Goal: Task Accomplishment & Management: Complete application form

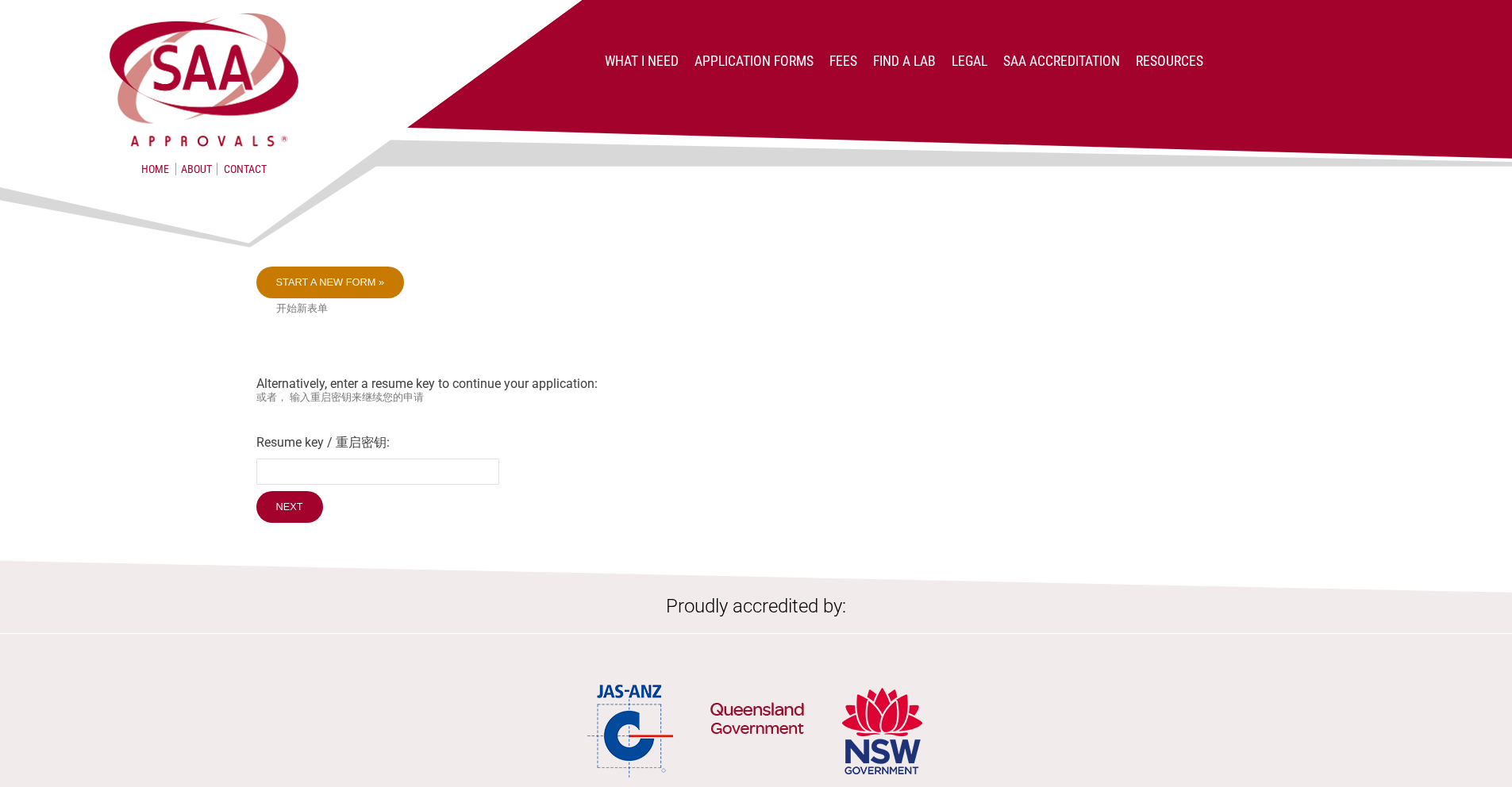
click at [341, 282] on link "Start a new form »" at bounding box center [331, 283] width 148 height 32
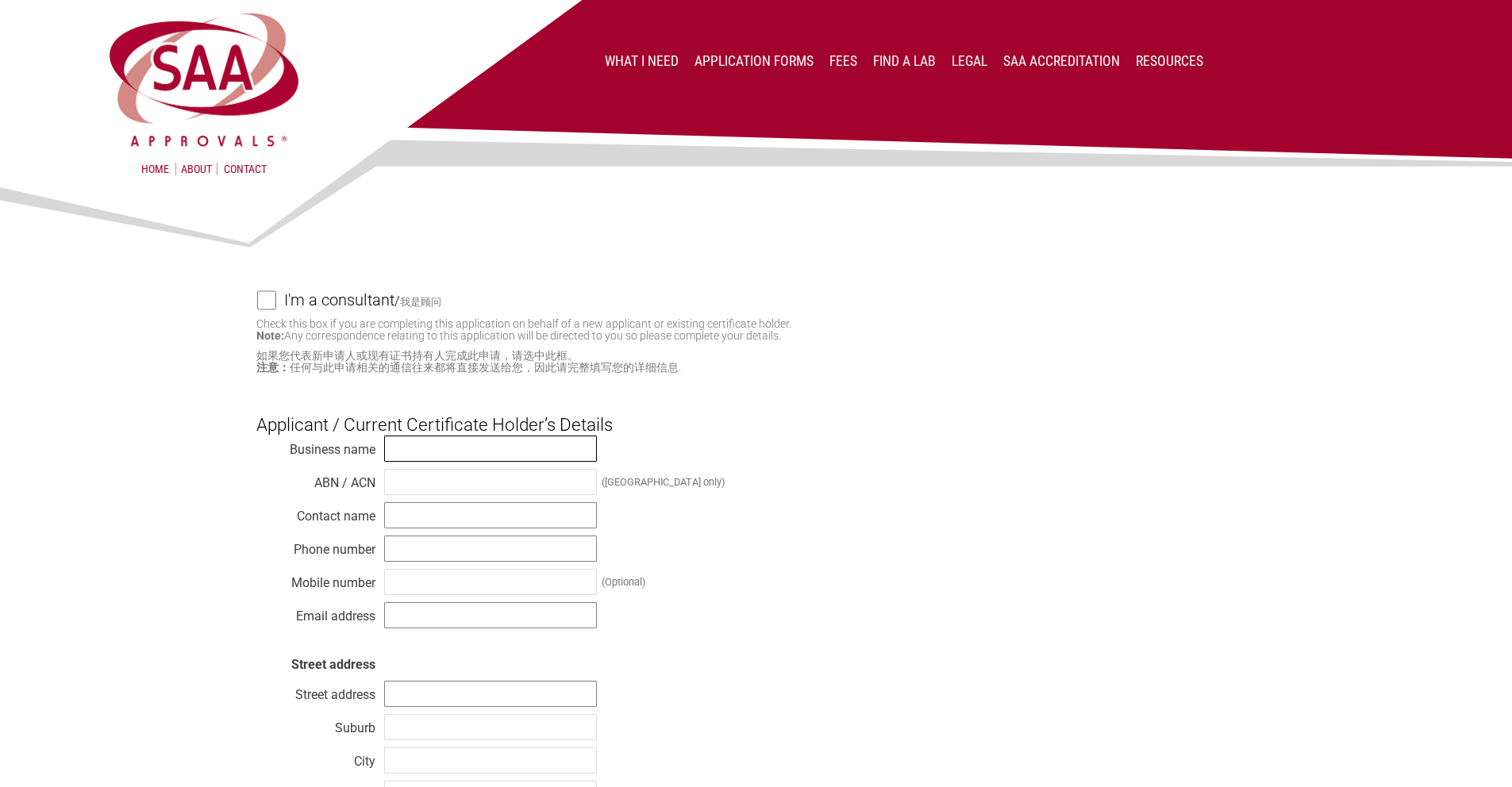
click at [456, 444] on input "text" at bounding box center [490, 448] width 213 height 26
type input "IQ Lighting Australia Pty Ltd"
type input "4313222210"
click at [444, 520] on input "text" at bounding box center [490, 515] width 213 height 26
type input "M"
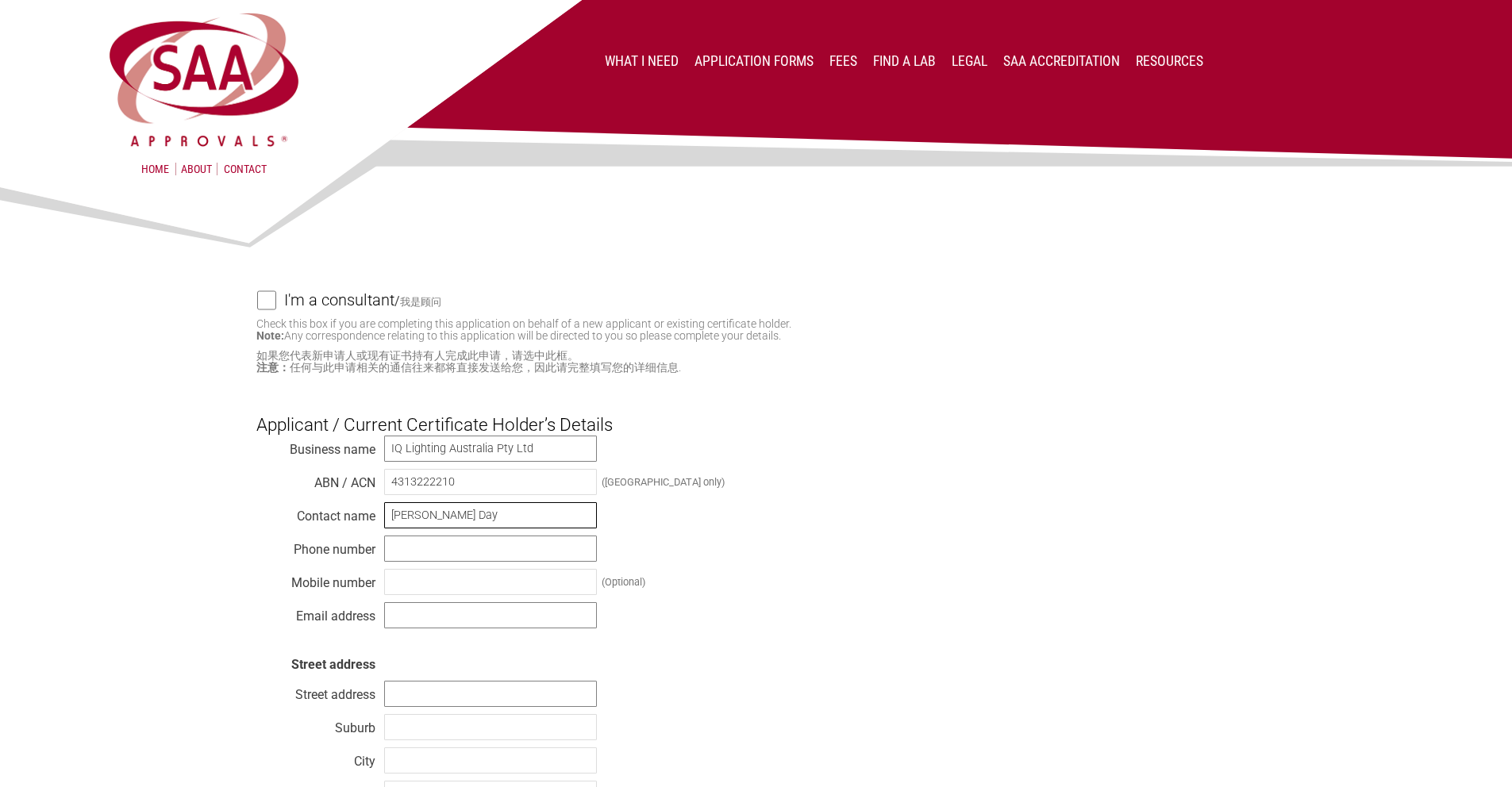
type input "[PERSON_NAME] Day"
type input "0"
type input "0400445768"
click at [433, 610] on input "text" at bounding box center [490, 615] width 213 height 26
type input "[PERSON_NAME][EMAIL_ADDRESS][DOMAIN_NAME]"
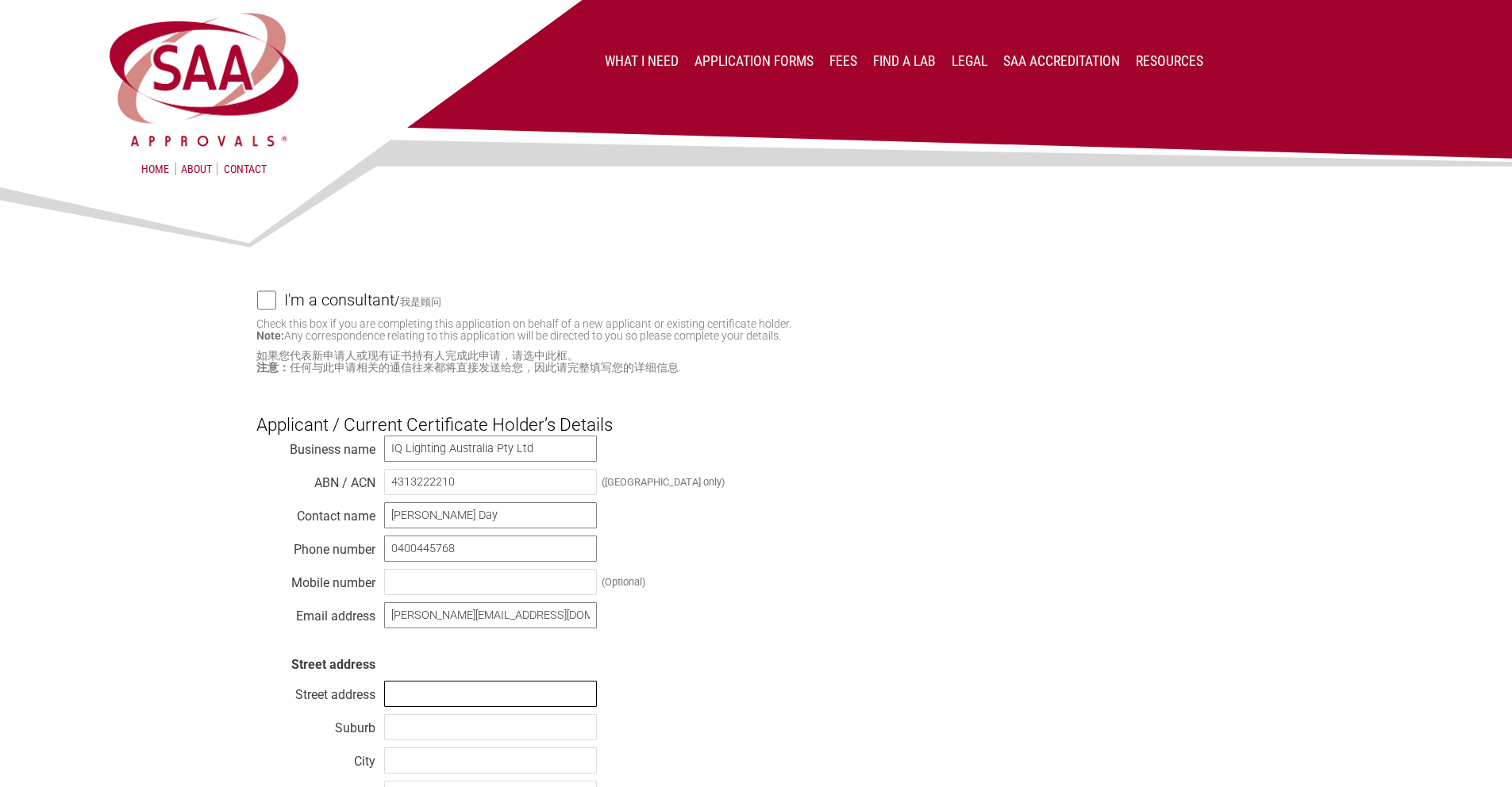
click at [406, 692] on input "text" at bounding box center [490, 694] width 213 height 26
type input "Y"
type input "[STREET_ADDRESS]"
click at [437, 728] on input "text" at bounding box center [490, 727] width 213 height 26
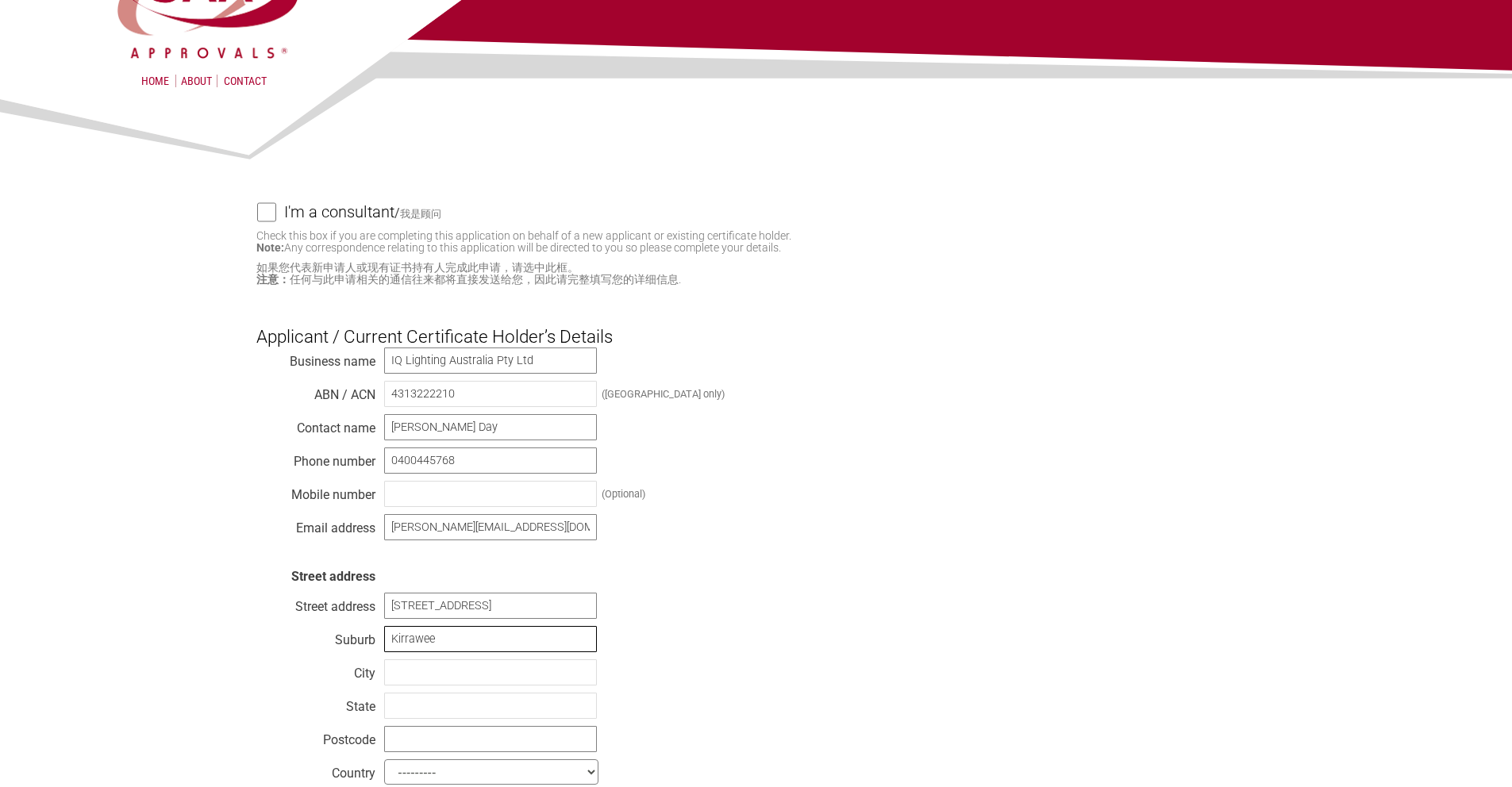
scroll to position [306, 0]
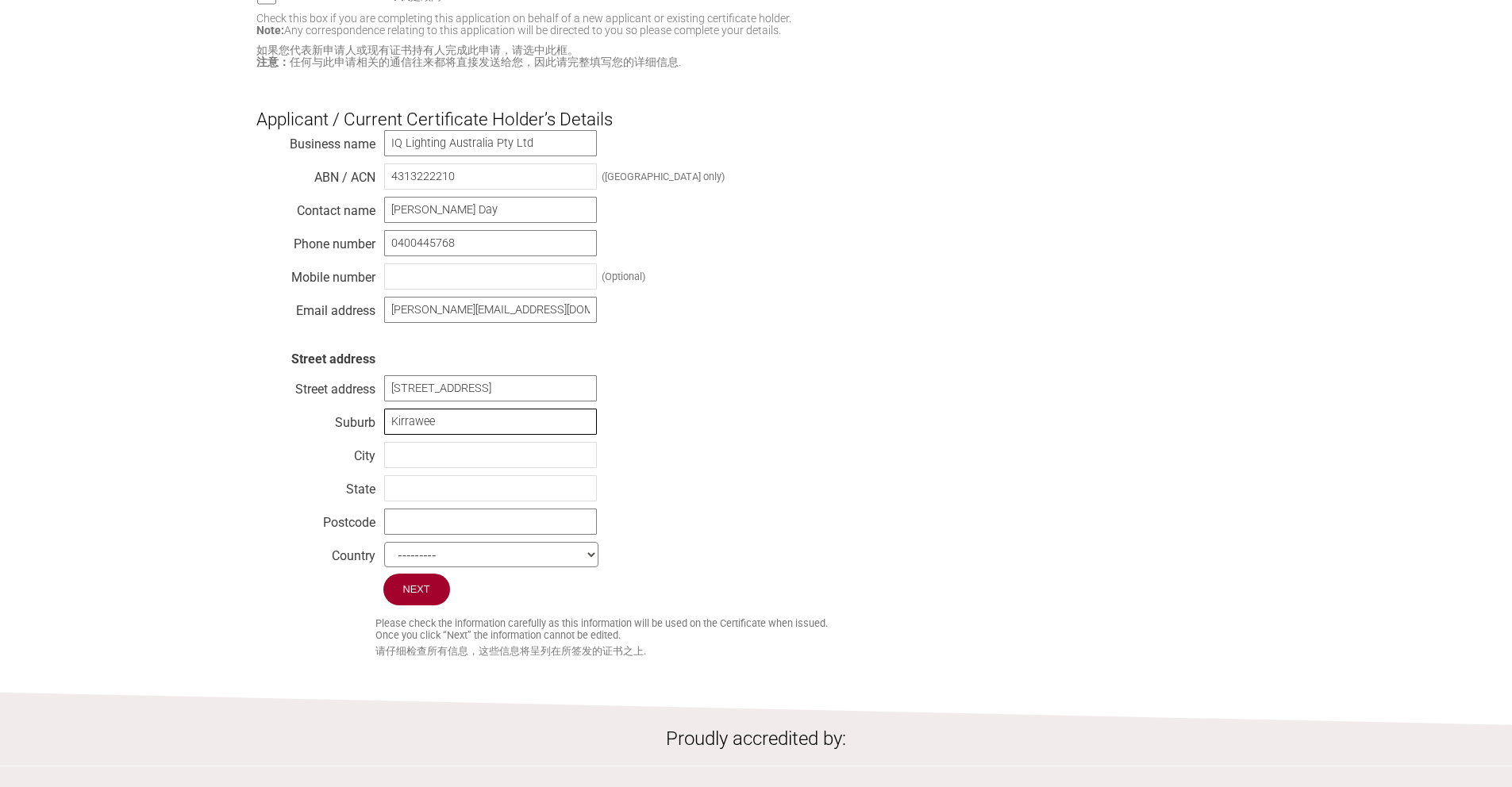
type input "Kirrawee"
click at [431, 456] on input "text" at bounding box center [490, 455] width 213 height 26
click at [429, 489] on input "text" at bounding box center [490, 488] width 213 height 26
type input "[GEOGRAPHIC_DATA]"
type input "2232"
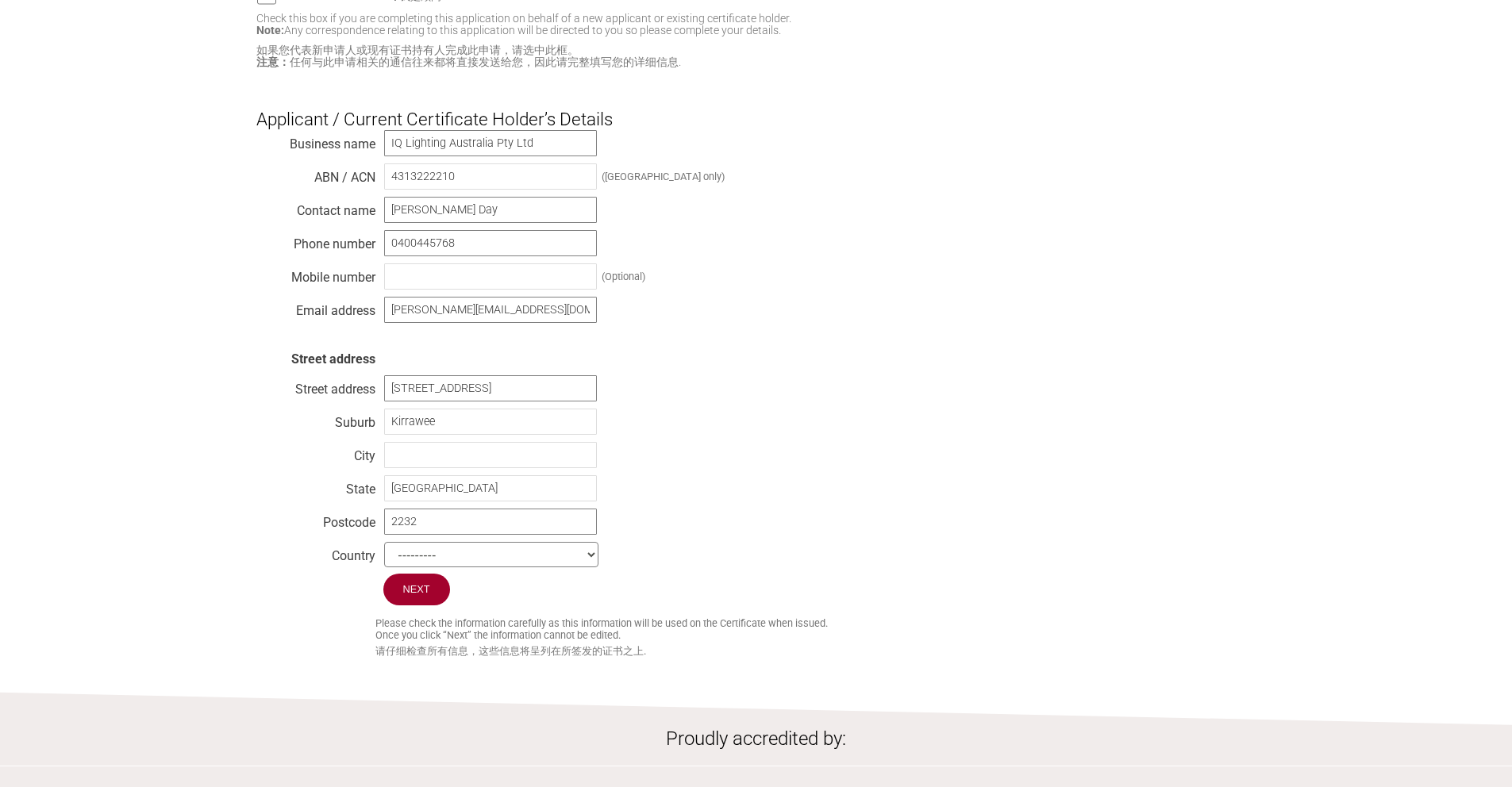
click at [477, 554] on select "--------- [GEOGRAPHIC_DATA] [GEOGRAPHIC_DATA] [GEOGRAPHIC_DATA] [US_STATE] [GEO…" at bounding box center [491, 555] width 214 height 25
select select "[GEOGRAPHIC_DATA]"
click at [521, 456] on input "text" at bounding box center [490, 455] width 213 height 26
type input "[GEOGRAPHIC_DATA]"
click at [421, 595] on input "Next" at bounding box center [417, 590] width 69 height 33
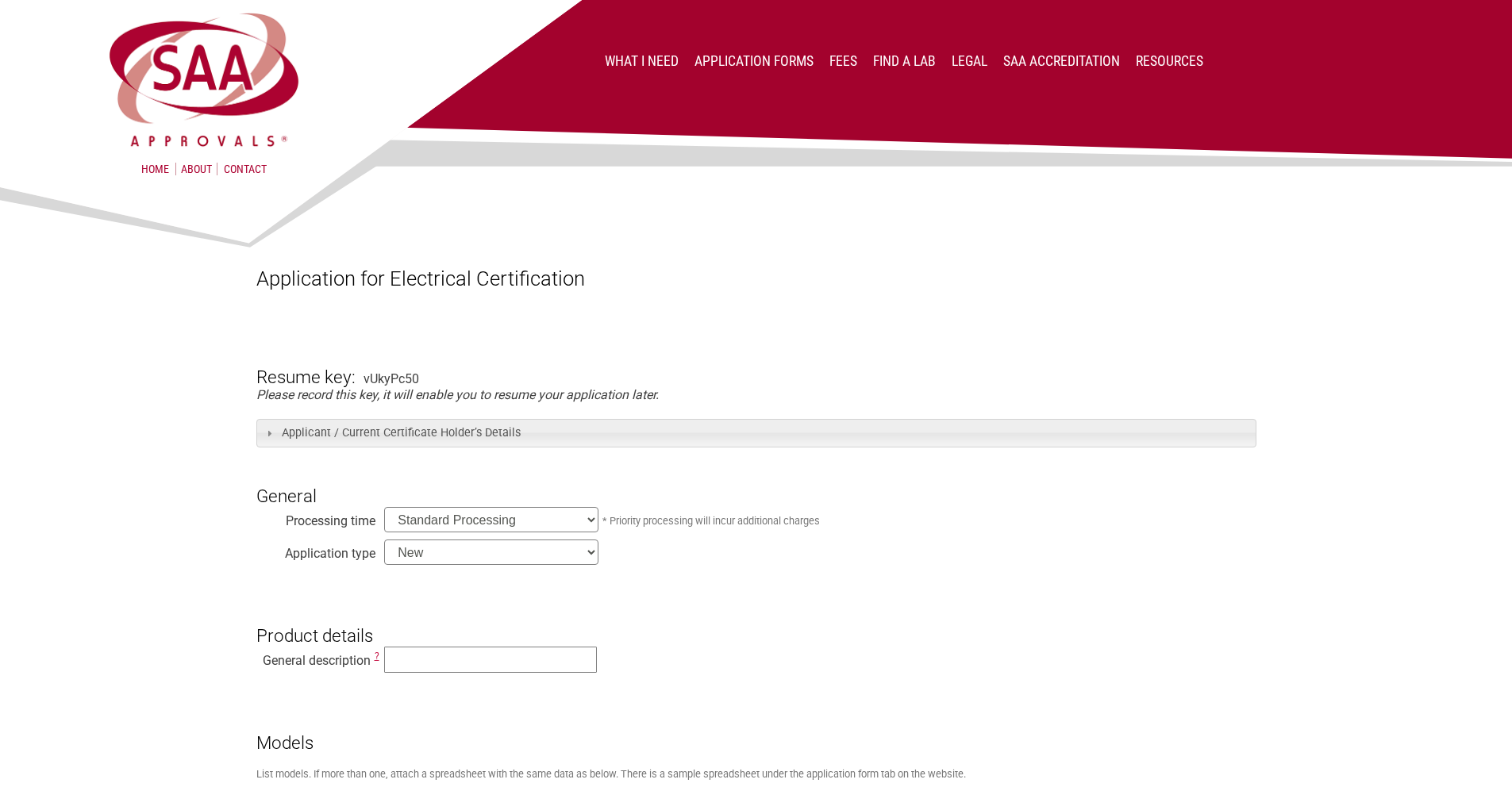
click at [597, 546] on select "New Modification Renewal Co-licence" at bounding box center [491, 553] width 214 height 25
select select "Renewal"
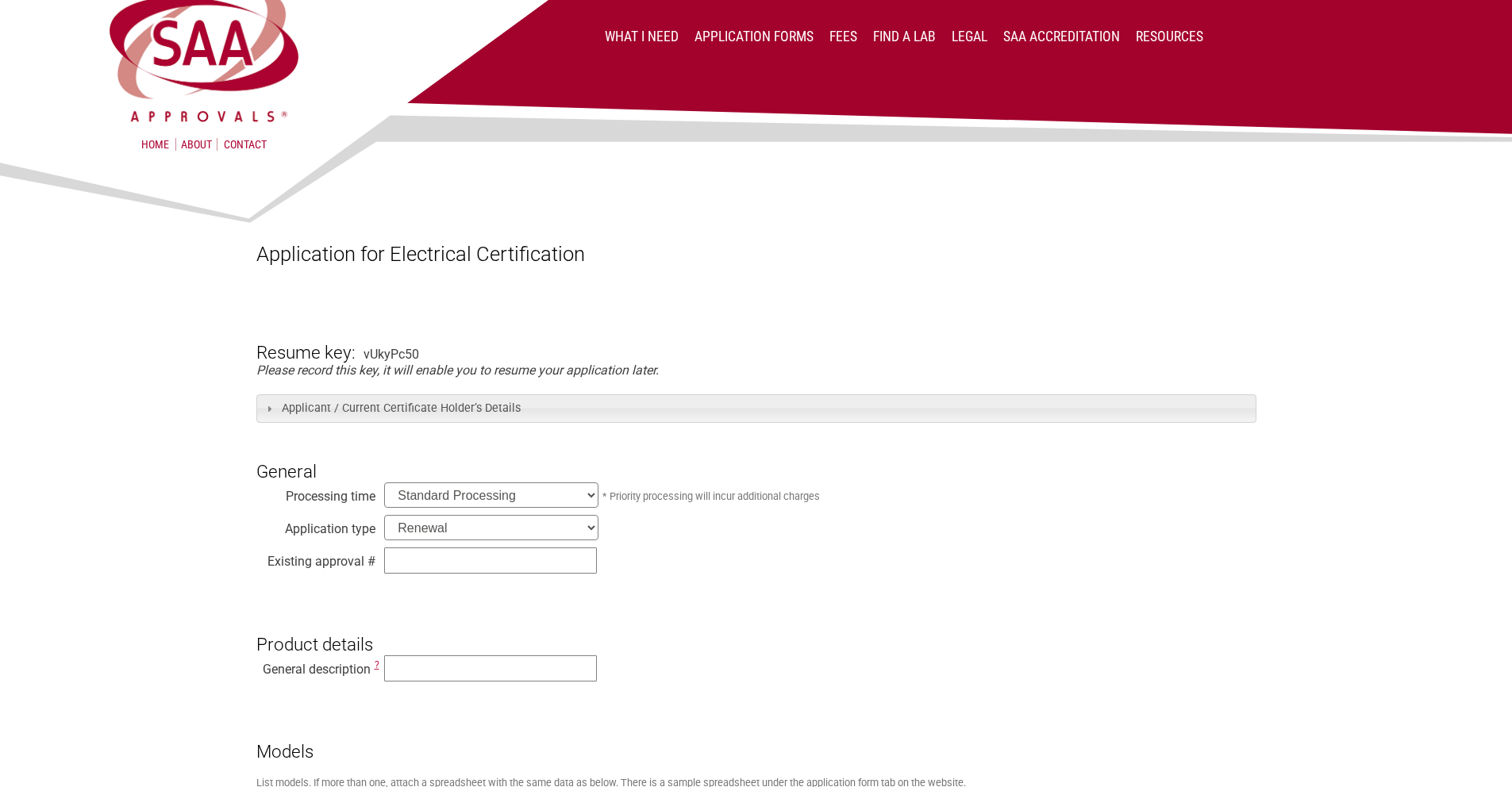
scroll to position [35, 0]
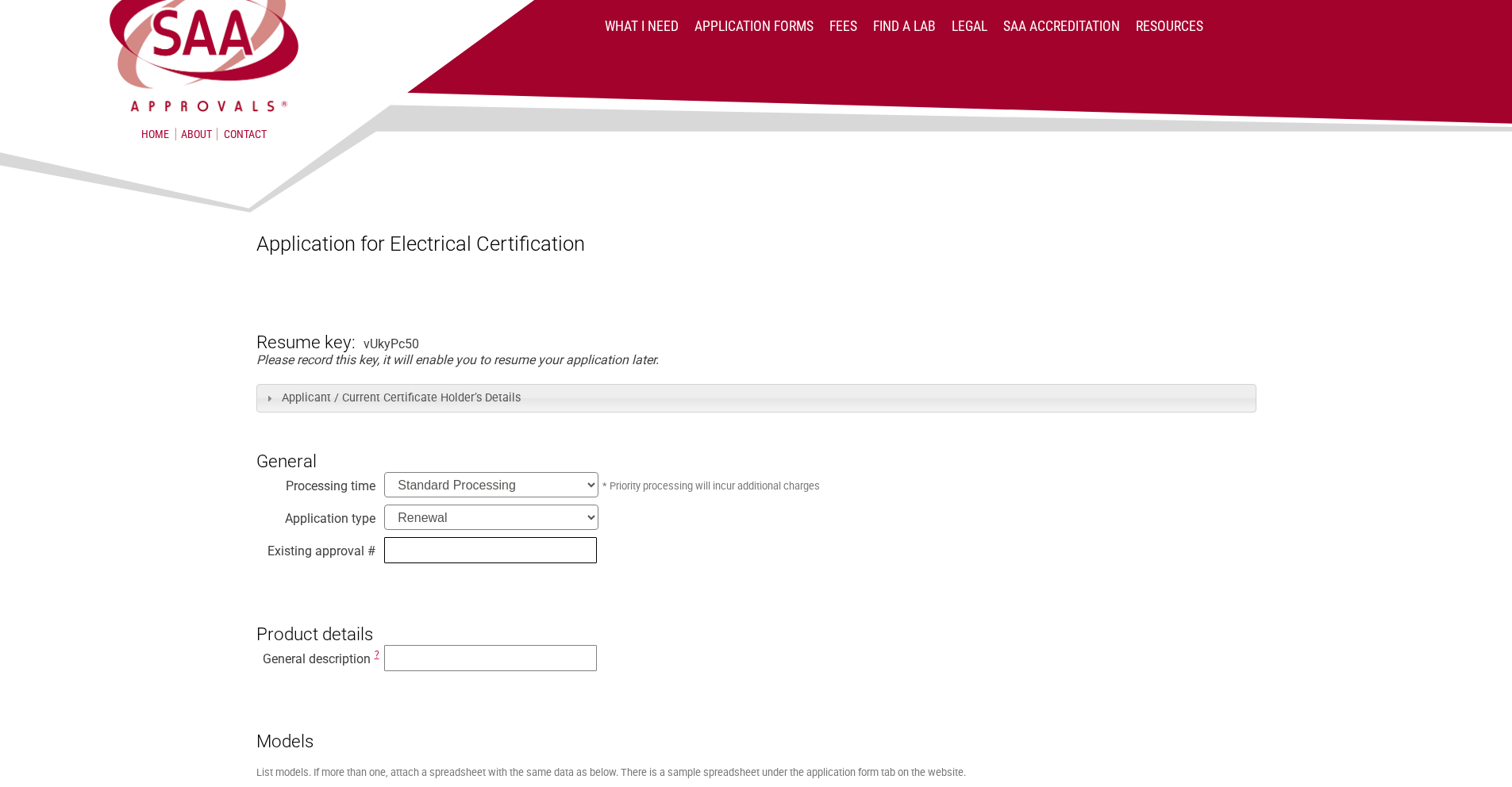
click at [419, 550] on input "text" at bounding box center [490, 550] width 213 height 26
paste input "SAA202583"
type input "SAA202583"
click at [519, 669] on input "text" at bounding box center [490, 658] width 213 height 26
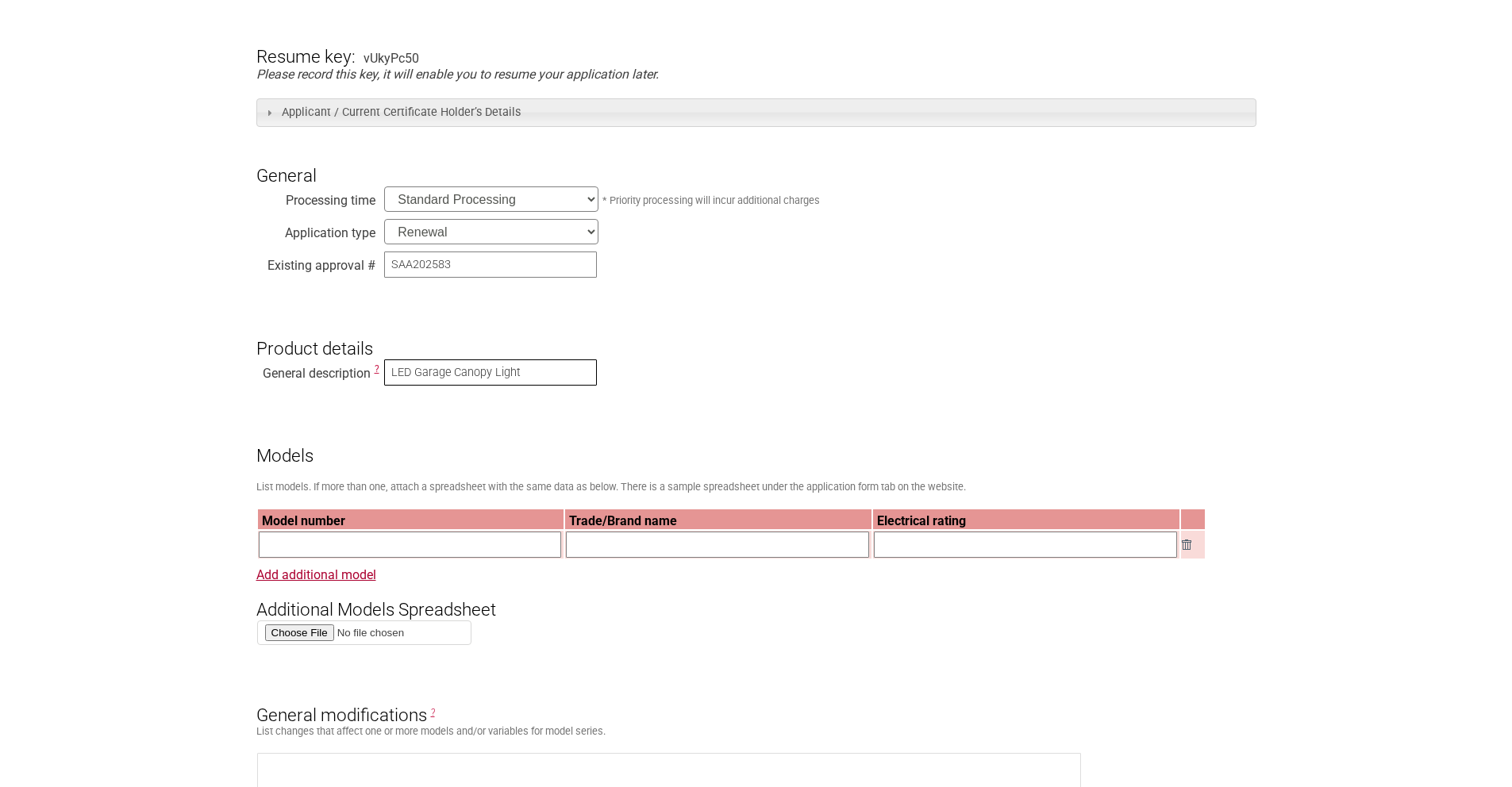
scroll to position [323, 0]
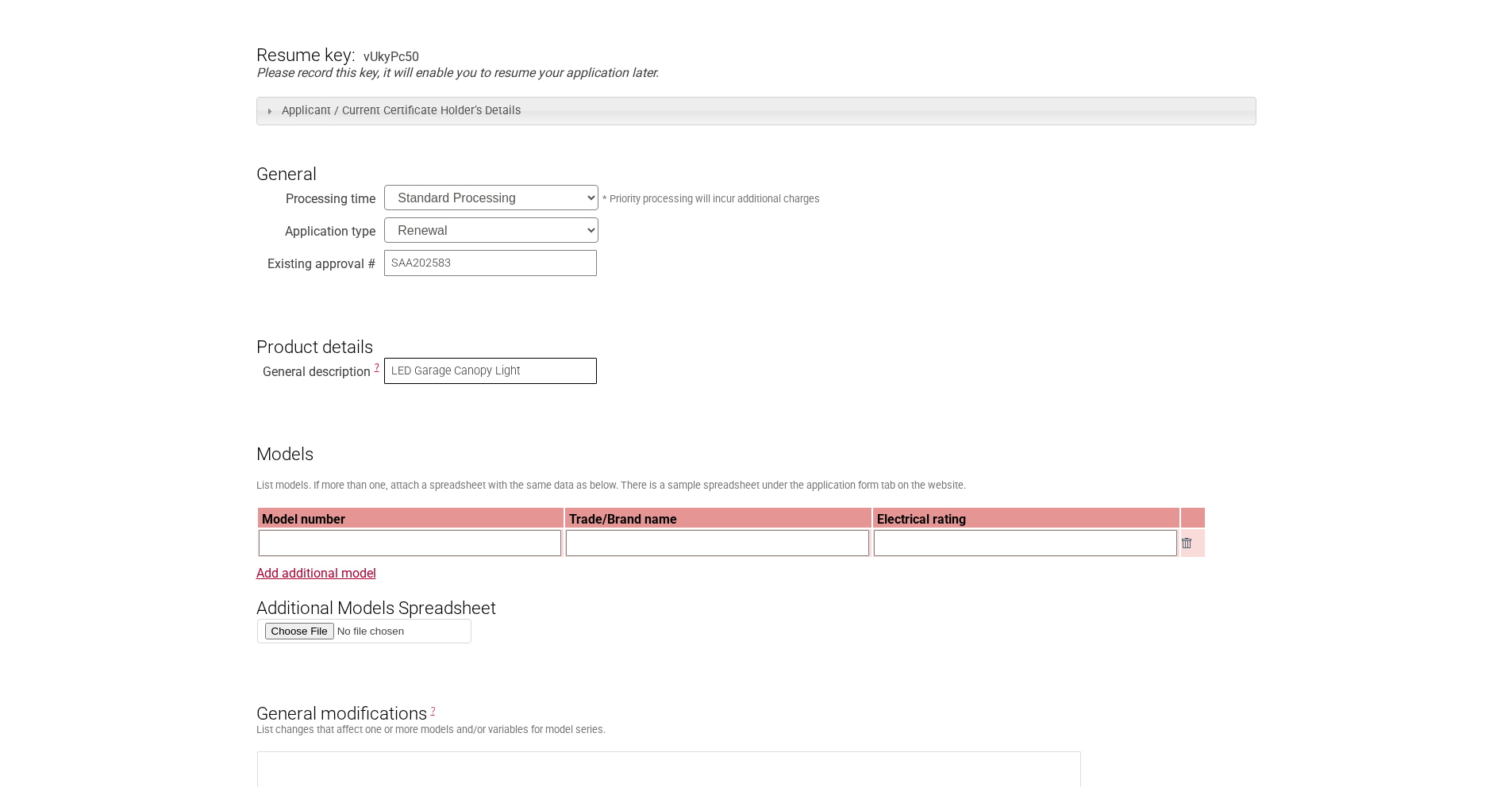
type input "LED Garage Canopy Light"
click at [517, 543] on input "text" at bounding box center [410, 543] width 304 height 26
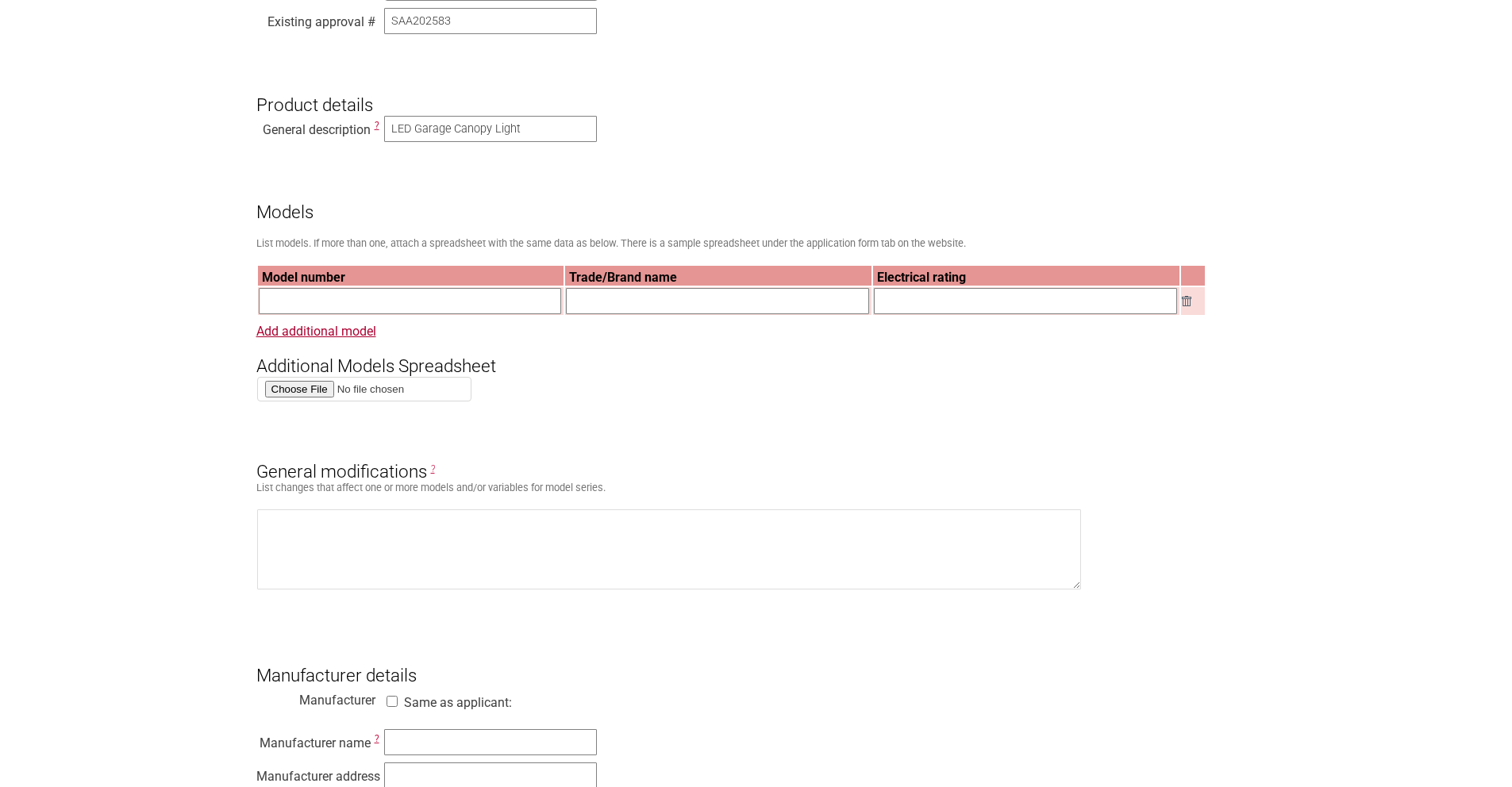
scroll to position [567, 0]
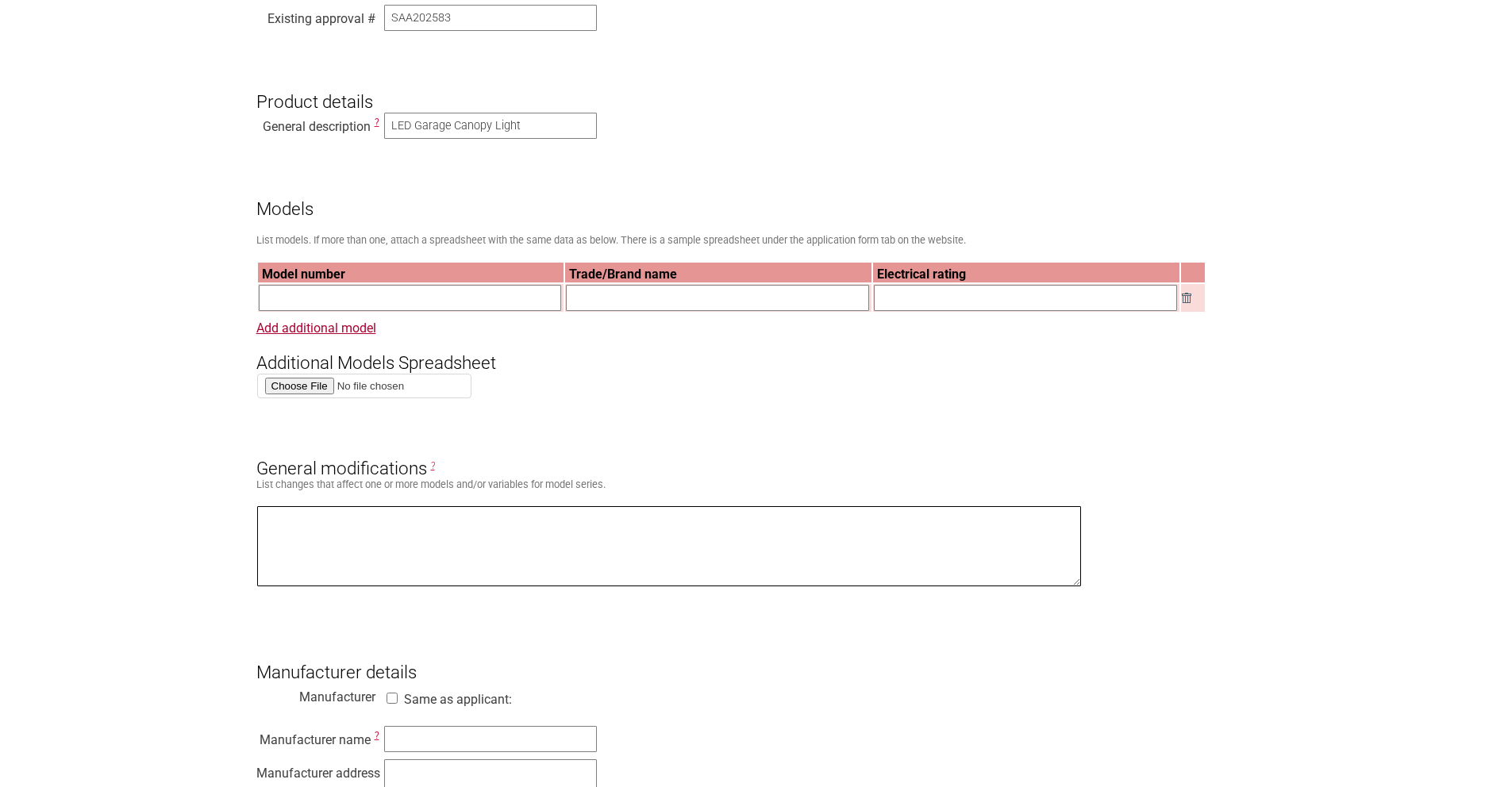
click at [574, 523] on textarea at bounding box center [669, 546] width 825 height 80
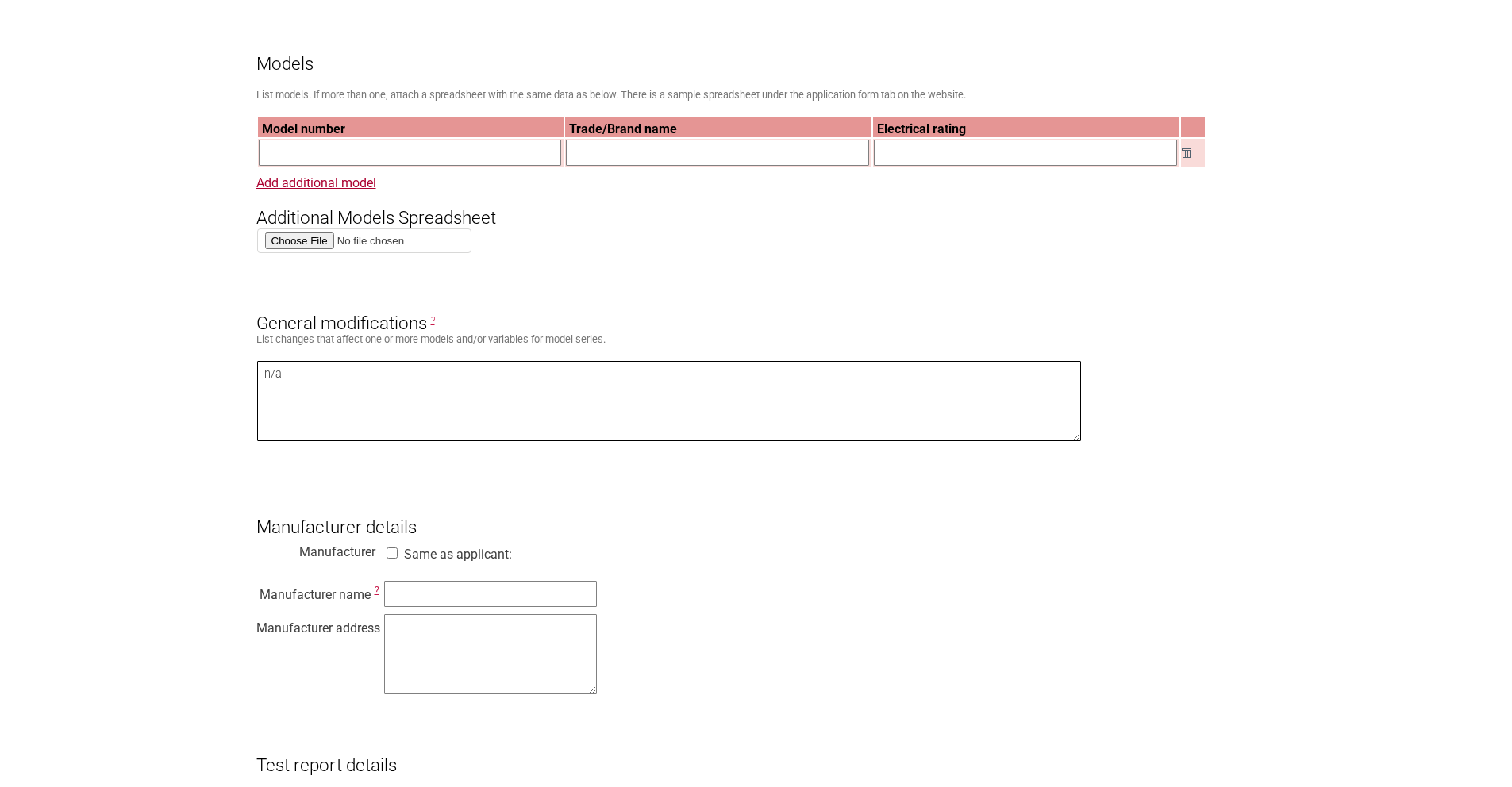
scroll to position [722, 0]
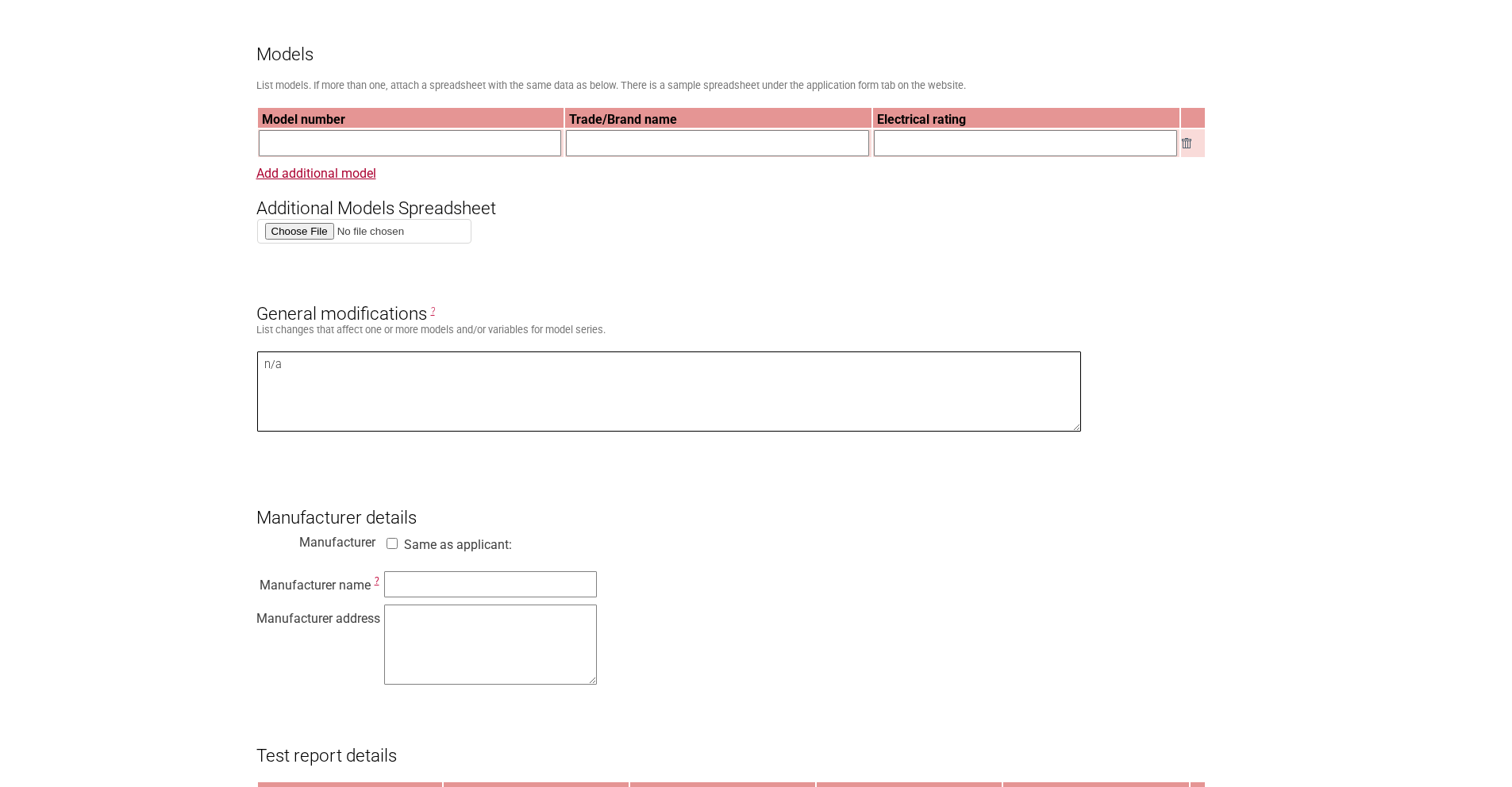
type textarea "n/a"
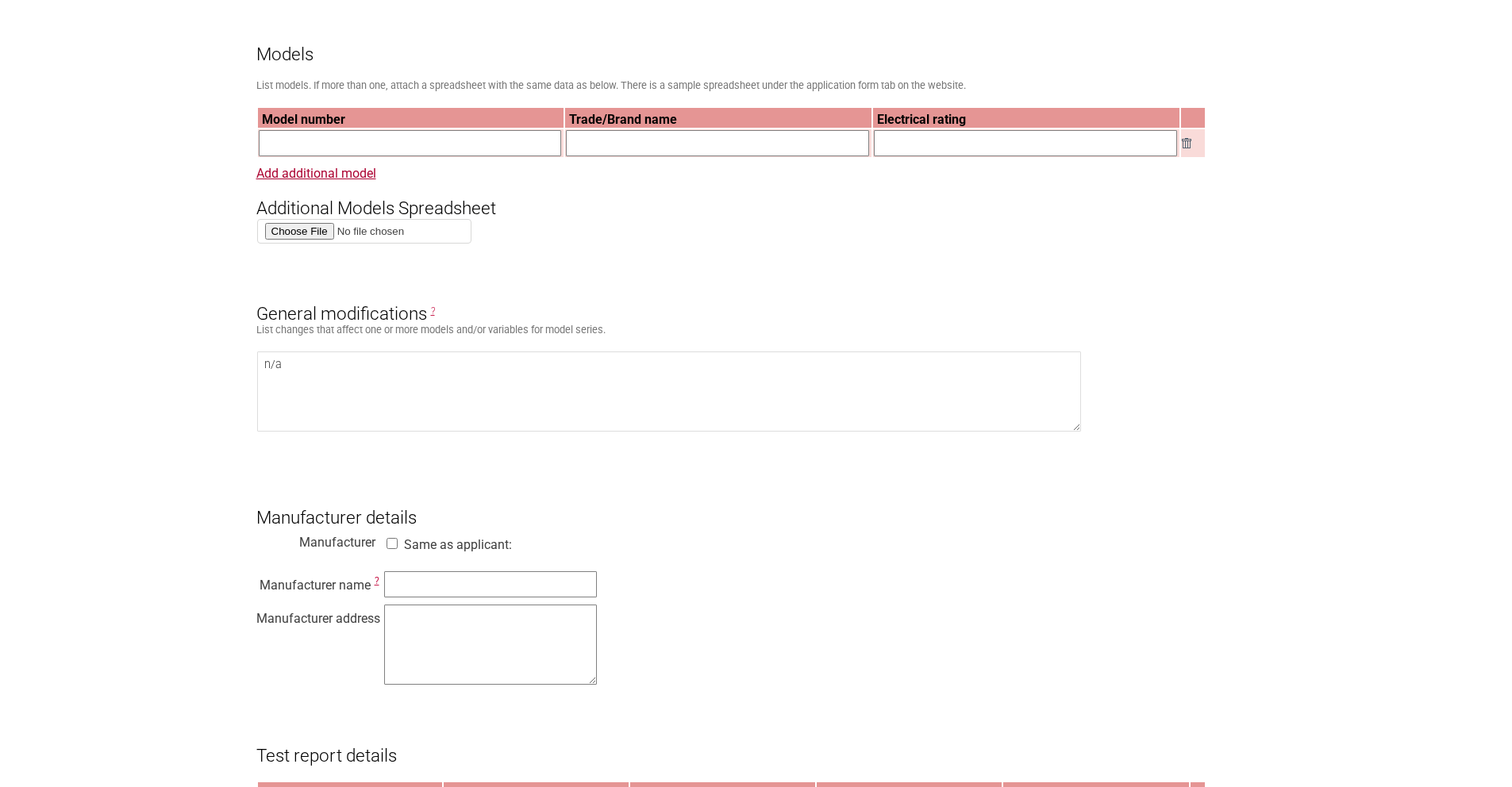
click at [393, 540] on input "Same as applicant:" at bounding box center [392, 544] width 16 height 11
checkbox input "true"
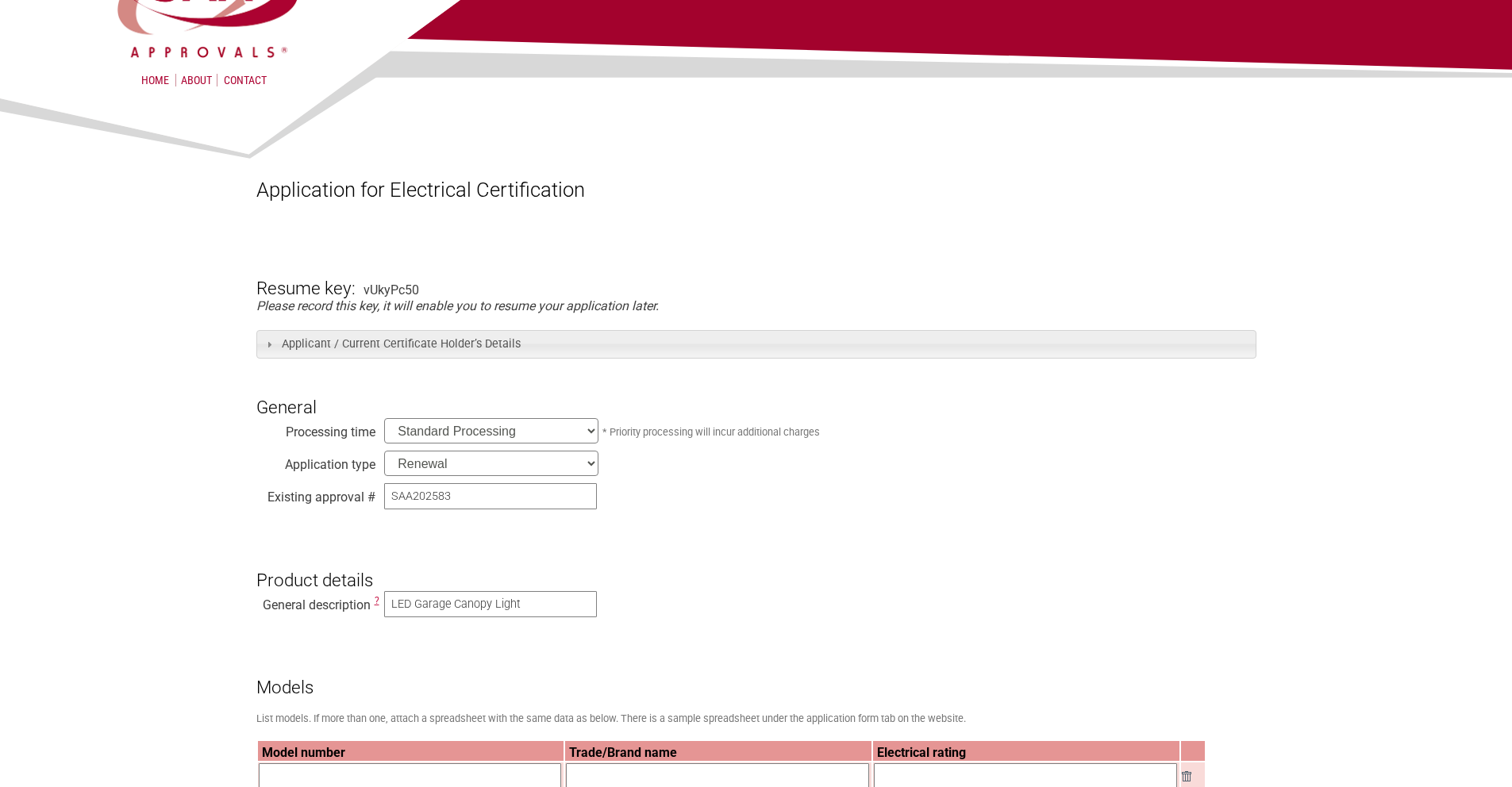
scroll to position [311, 0]
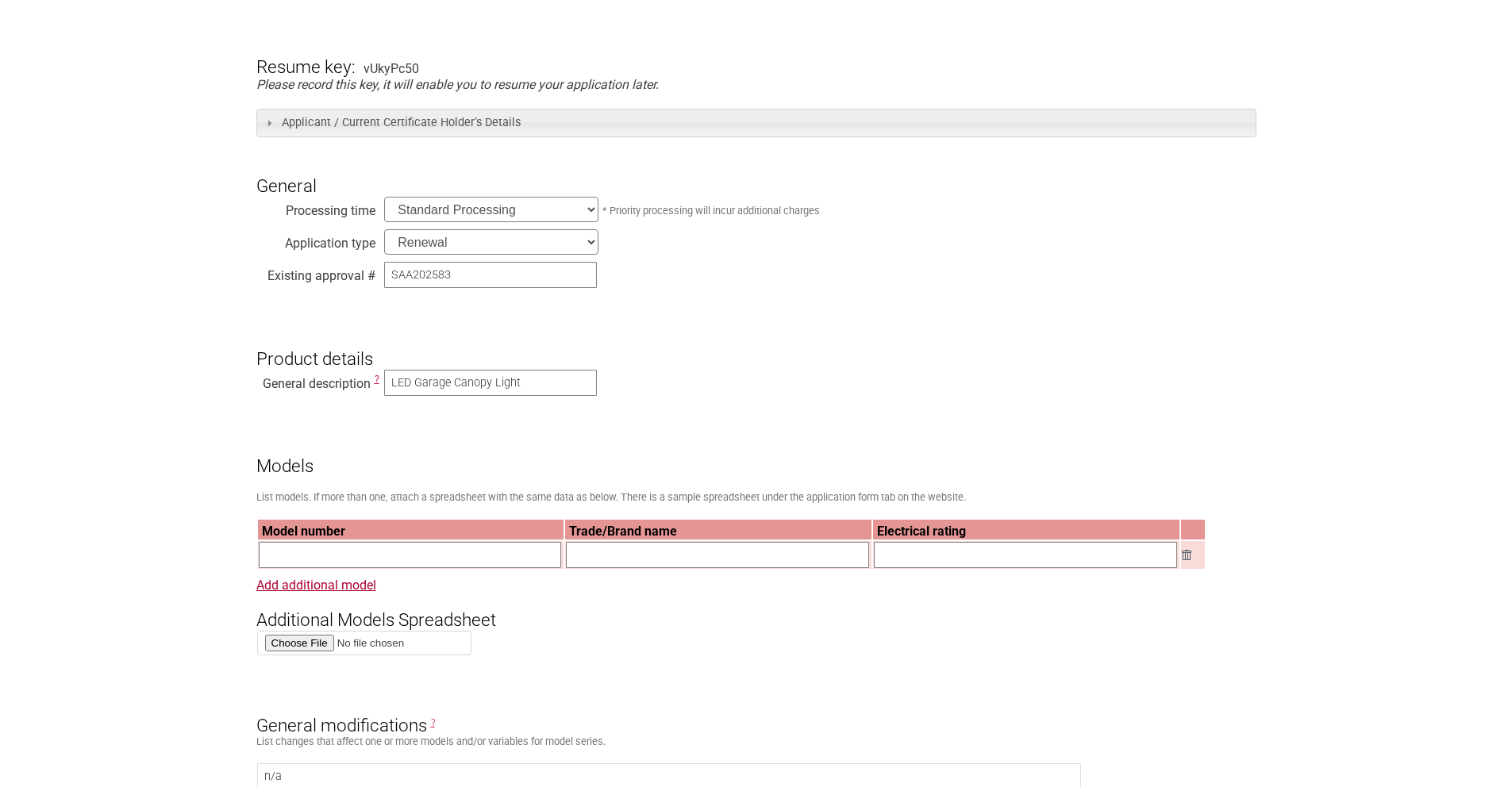
click at [398, 554] on input "text" at bounding box center [410, 555] width 304 height 26
type input "COR-40-MS"
click at [301, 587] on link "Add additional model" at bounding box center [316, 585] width 119 height 15
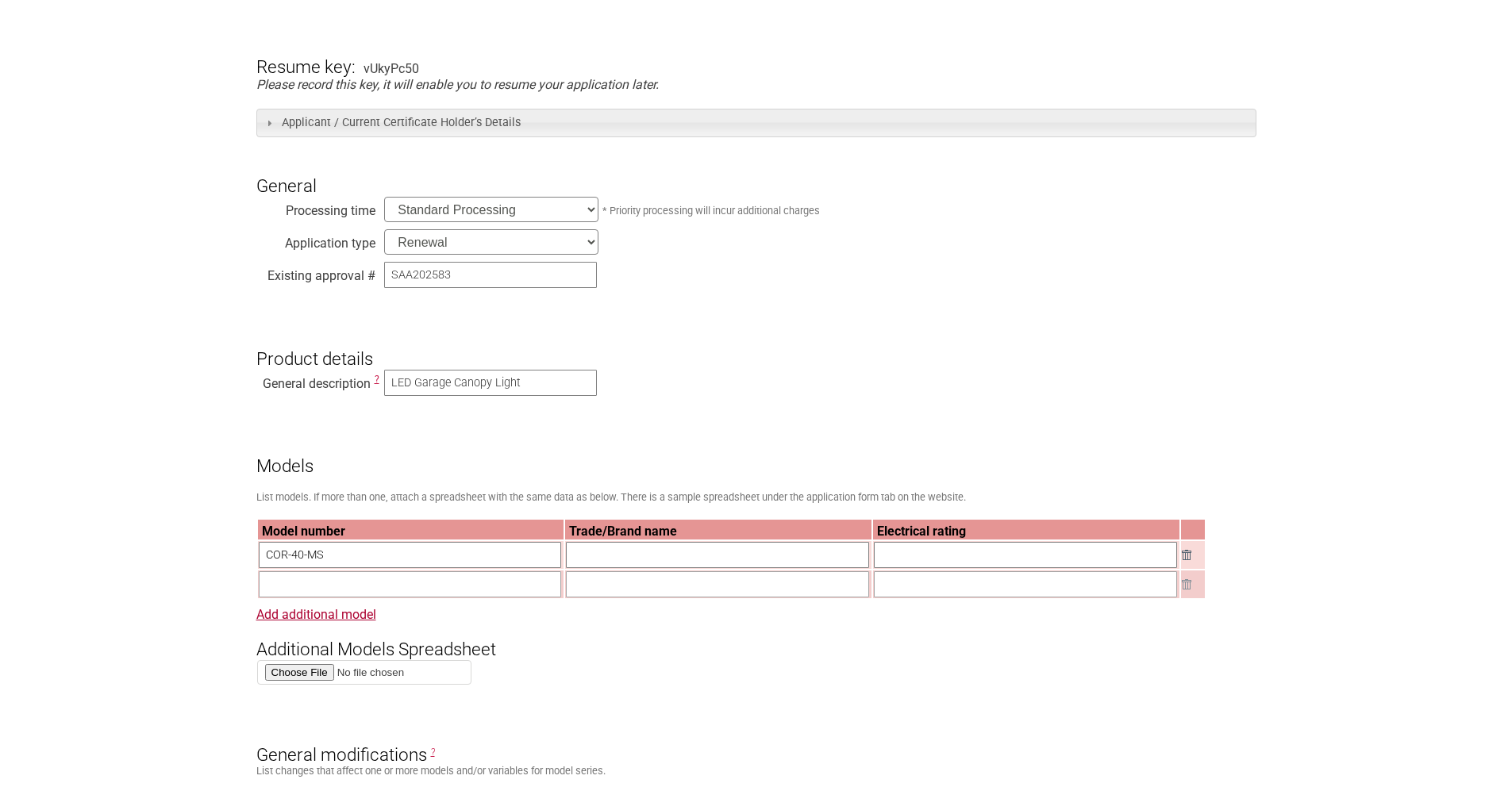
click at [335, 575] on input "text" at bounding box center [410, 584] width 304 height 26
click at [1182, 589] on img at bounding box center [1187, 584] width 10 height 10
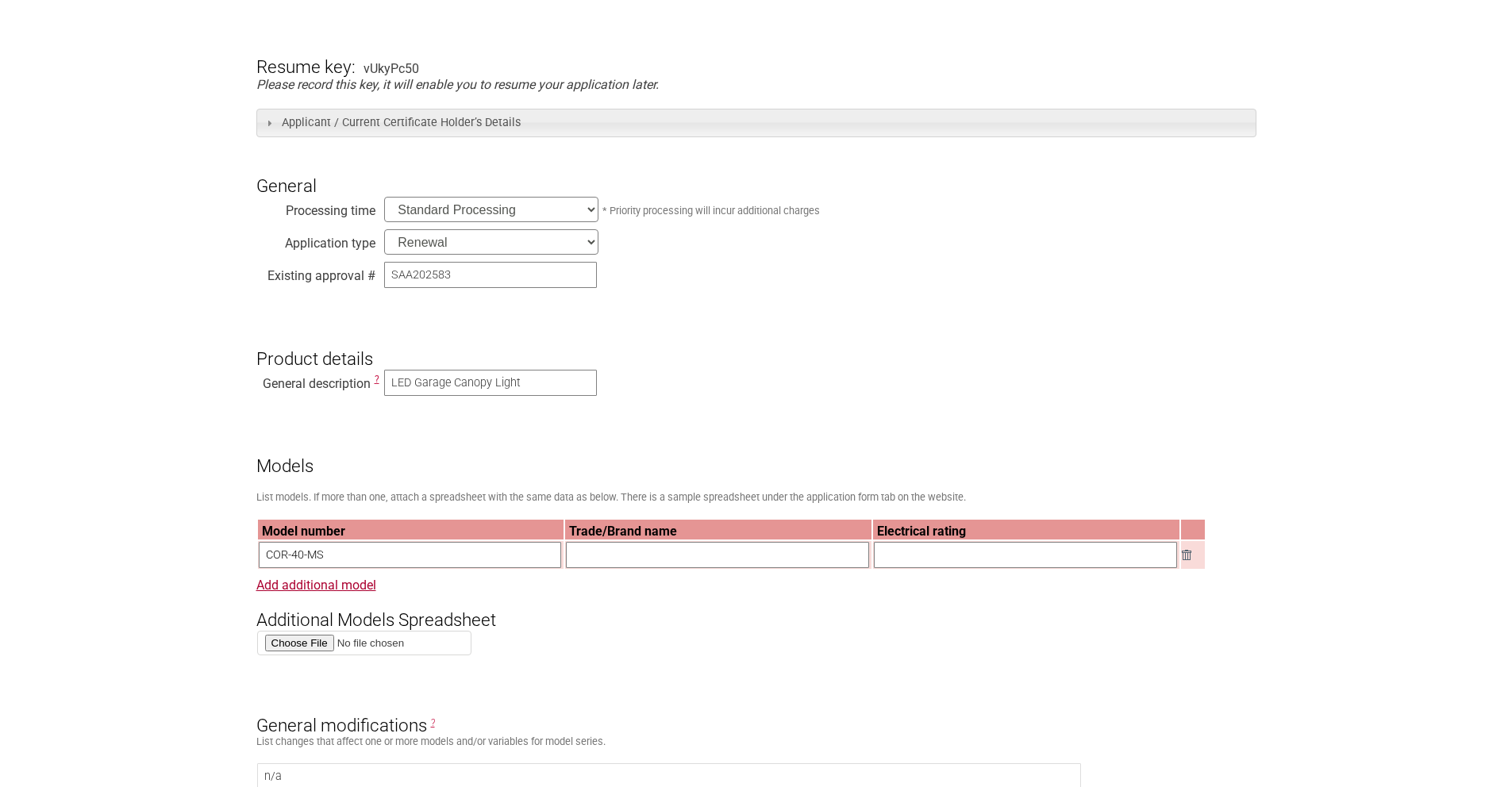
drag, startPoint x: 328, startPoint y: 553, endPoint x: 52, endPoint y: 503, distance: 280.5
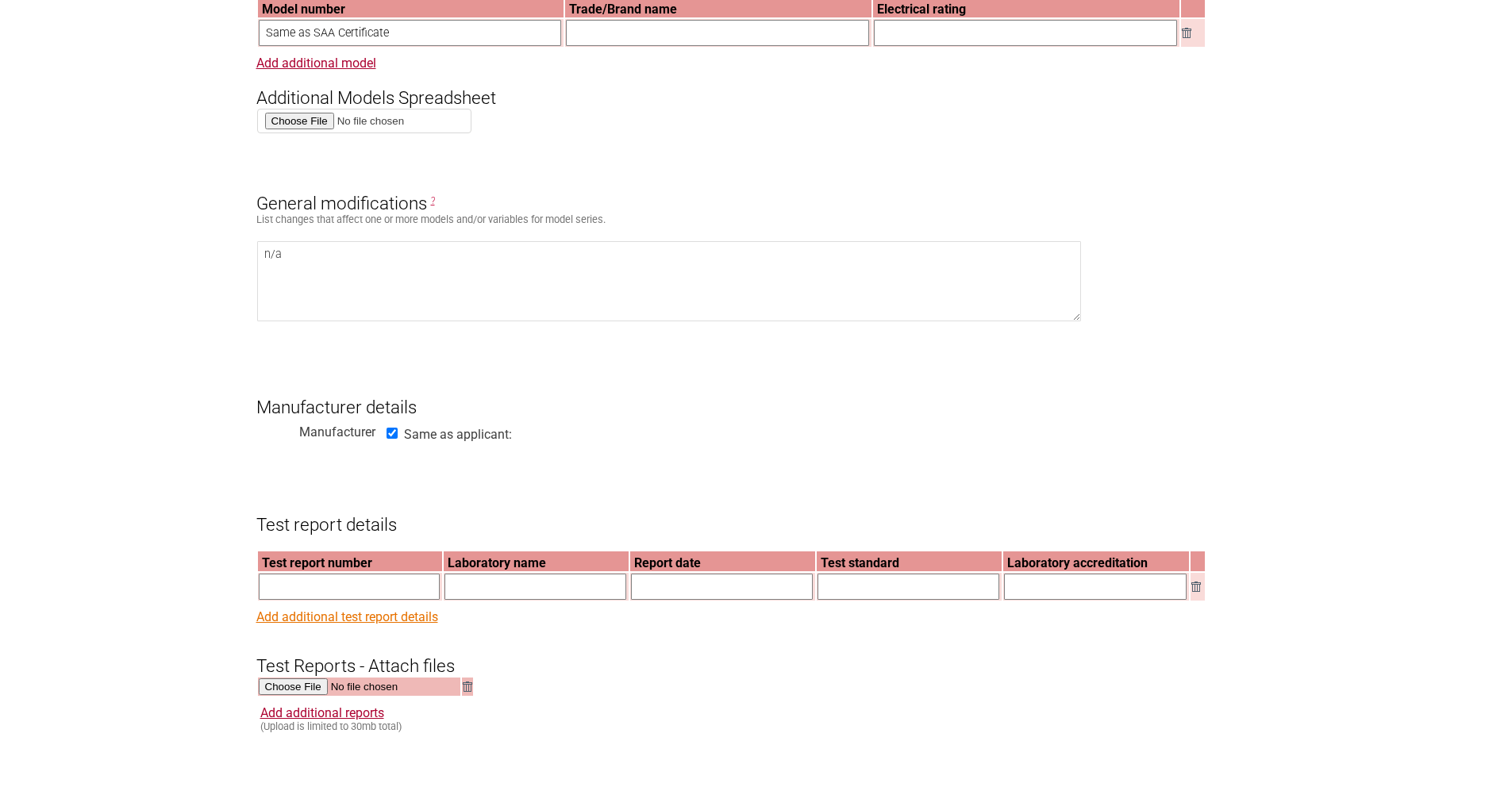
scroll to position [840, 0]
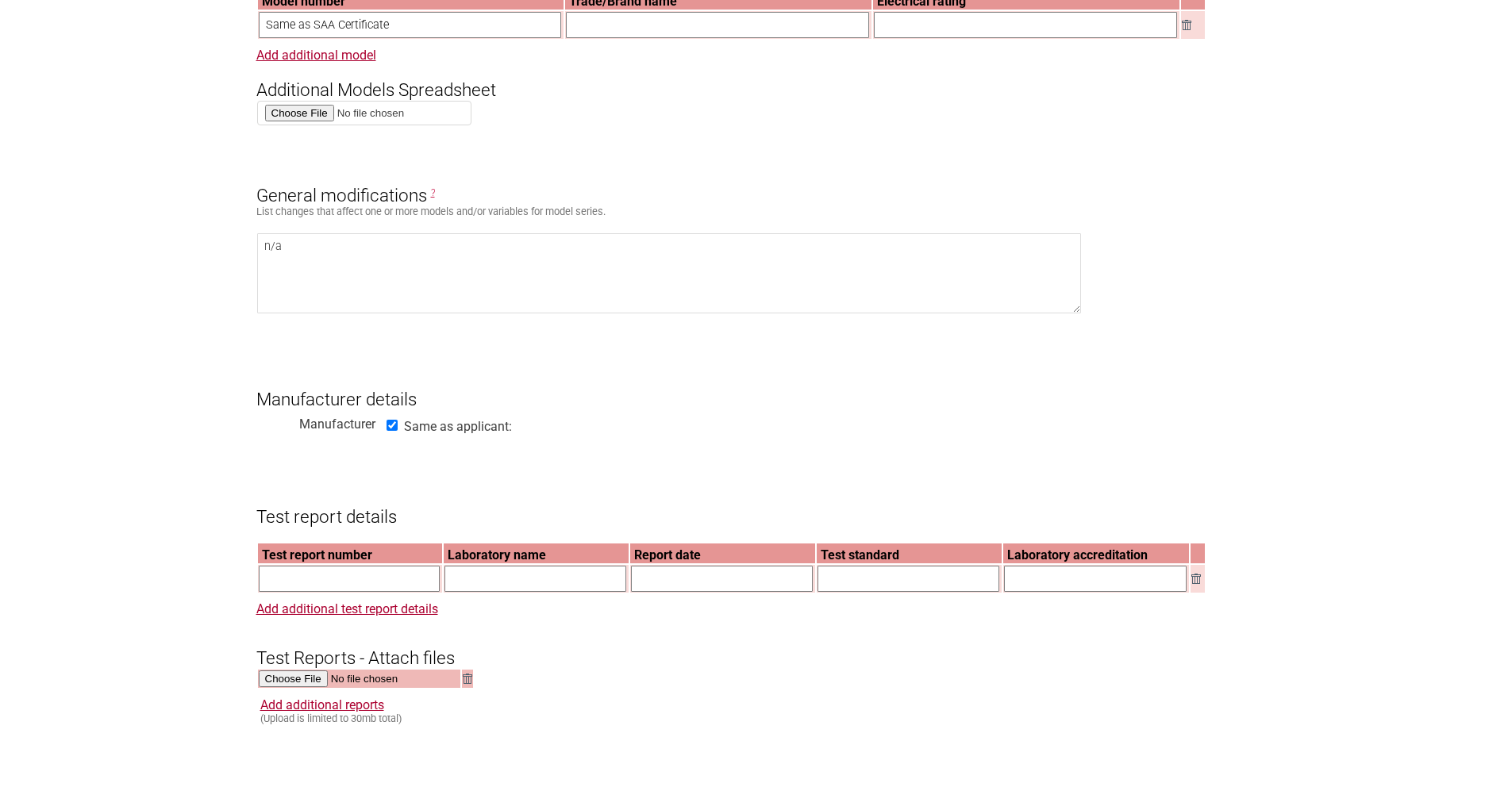
type input "Same as SAA Certificate"
